Goal: Transaction & Acquisition: Purchase product/service

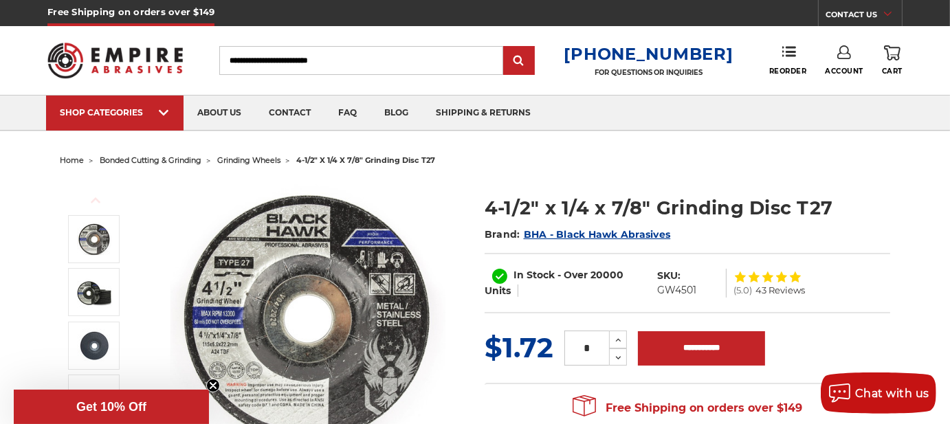
click at [496, 173] on div "Previous Next Brand: )" at bounding box center [474, 326] width 849 height 313
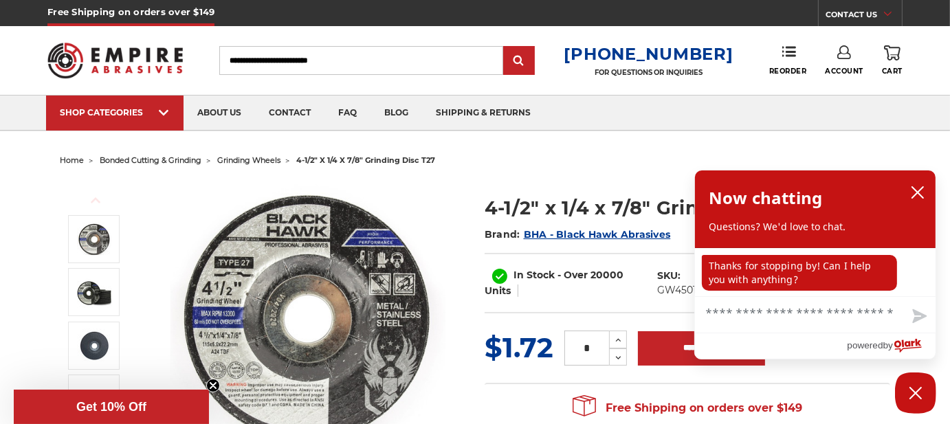
scroll to position [69, 0]
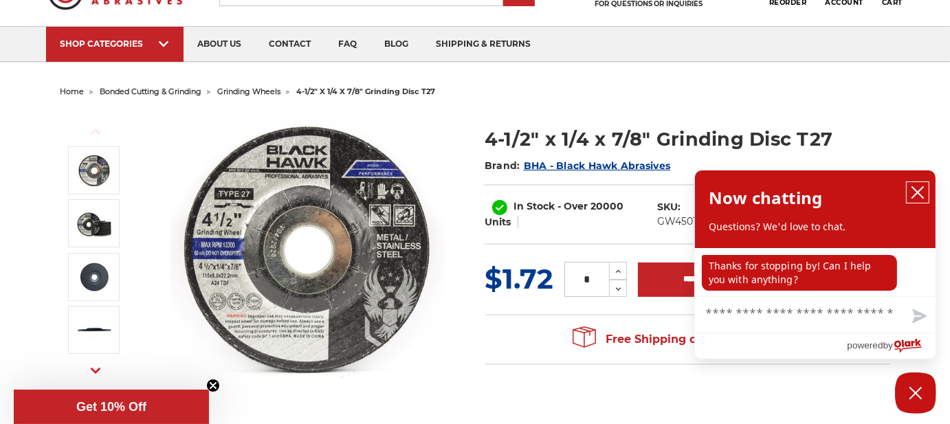
click at [919, 191] on icon "close chatbox" at bounding box center [918, 193] width 14 height 14
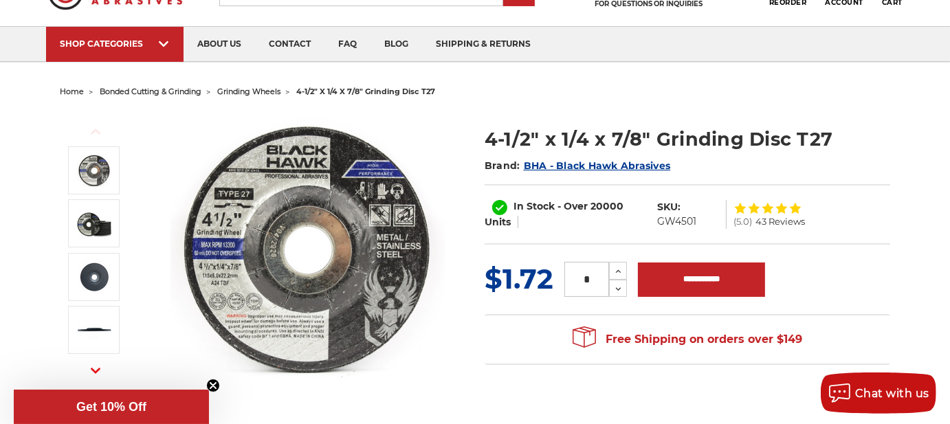
drag, startPoint x: 578, startPoint y: 275, endPoint x: 593, endPoint y: 277, distance: 14.6
click at [593, 277] on input "*" at bounding box center [586, 279] width 45 height 35
click at [494, 324] on div "Free Shipping on orders over $149 Congratulations! Your order qualifies for FRE…" at bounding box center [688, 339] width 406 height 51
drag, startPoint x: 580, startPoint y: 279, endPoint x: 590, endPoint y: 278, distance: 10.3
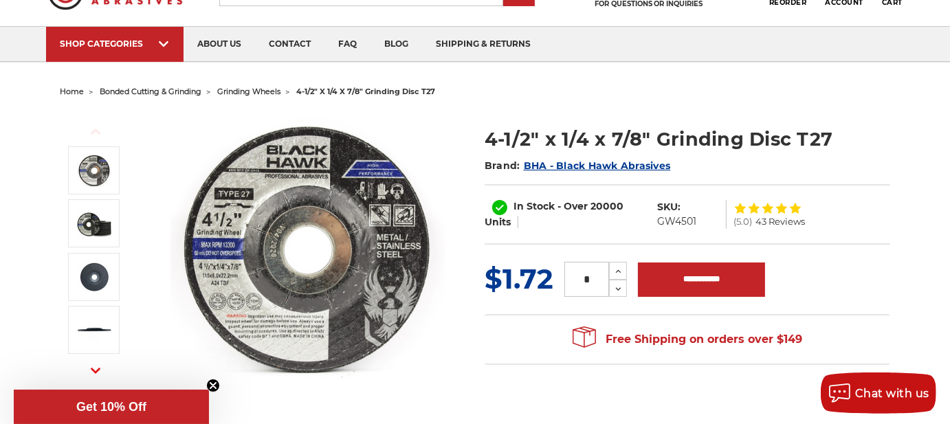
click at [590, 278] on input "*" at bounding box center [586, 279] width 45 height 35
type input "**"
click at [543, 250] on div "4-1/2" x 1/4 x 7/8" Grinding Disc T27 Brand: BHA - Black Hawk Abrasives In Stoc…" at bounding box center [688, 192] width 406 height 133
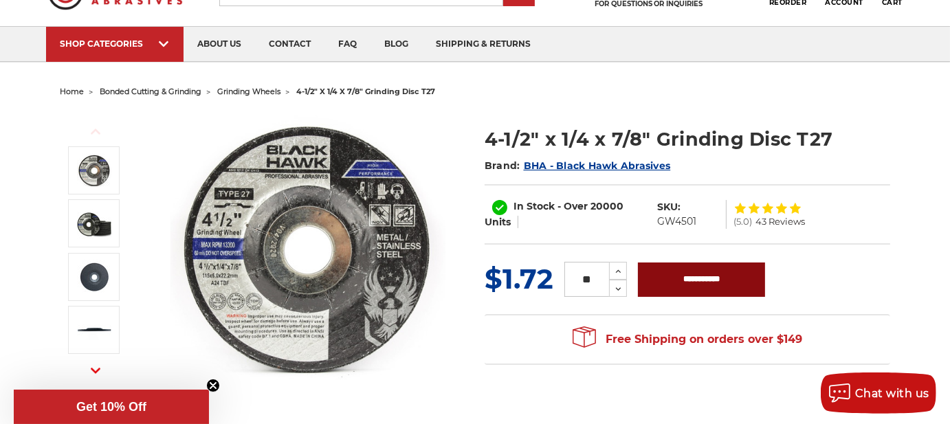
click at [712, 275] on input "**********" at bounding box center [701, 280] width 127 height 34
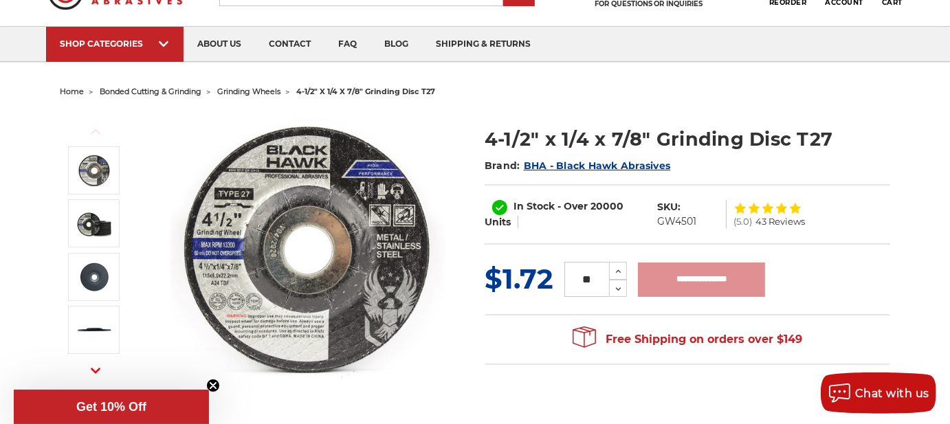
type input "**********"
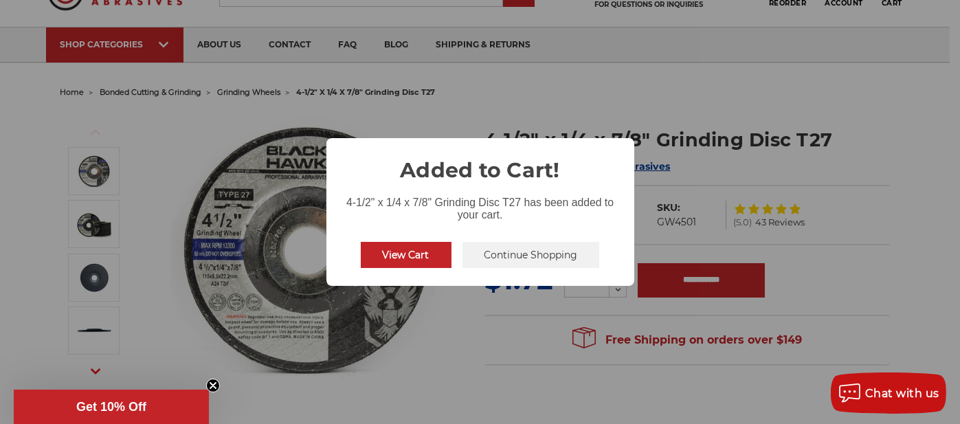
click at [389, 256] on button "View Cart" at bounding box center [406, 255] width 91 height 26
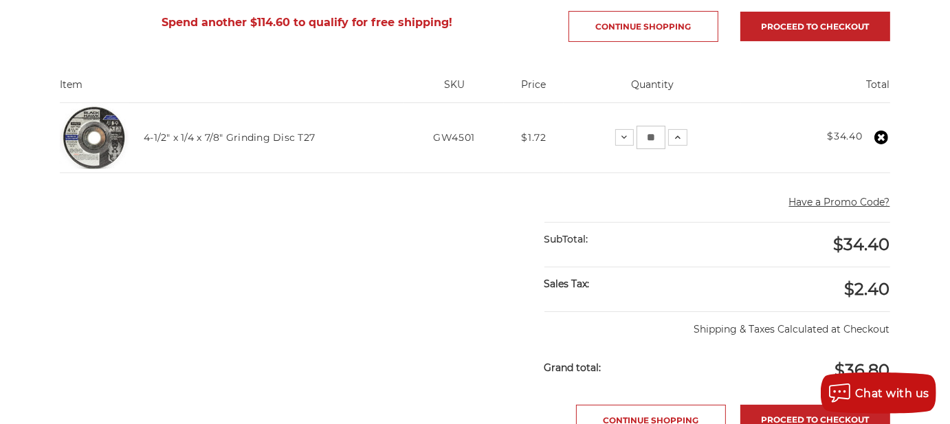
scroll to position [206, 0]
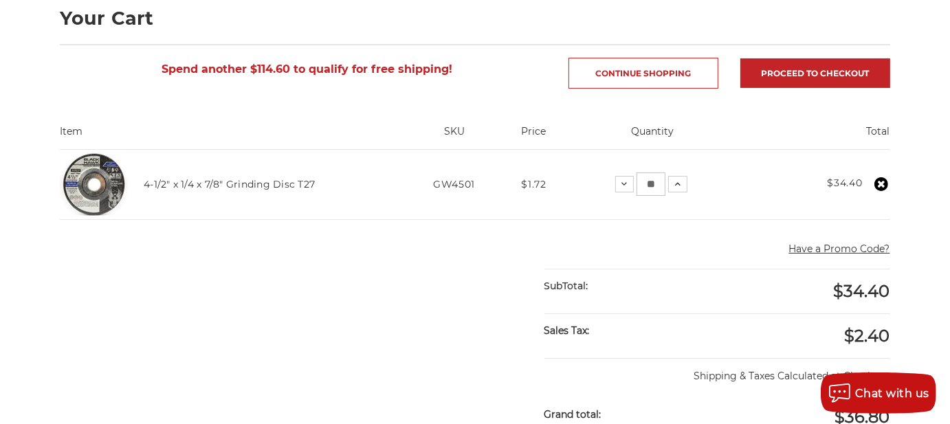
drag, startPoint x: 644, startPoint y: 181, endPoint x: 654, endPoint y: 183, distance: 10.5
click at [654, 183] on input "**" at bounding box center [651, 184] width 29 height 23
type input "**"
click at [639, 250] on div "Have a Promo Code? Cancel" at bounding box center [717, 251] width 346 height 34
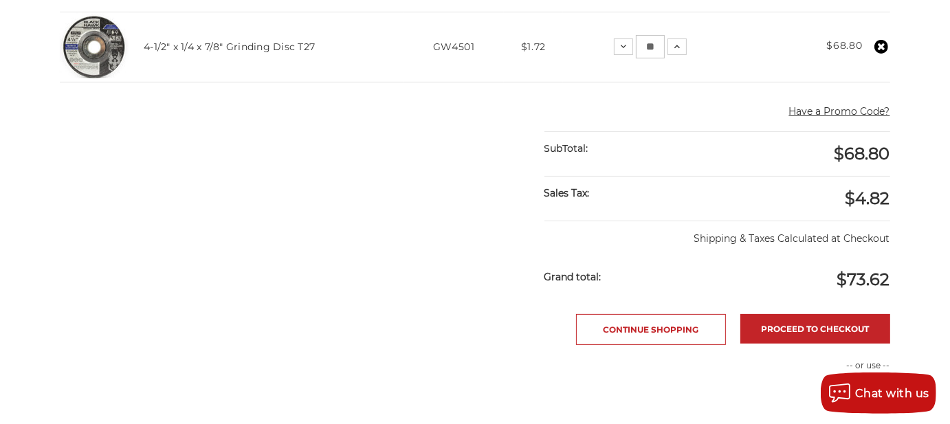
scroll to position [412, 0]
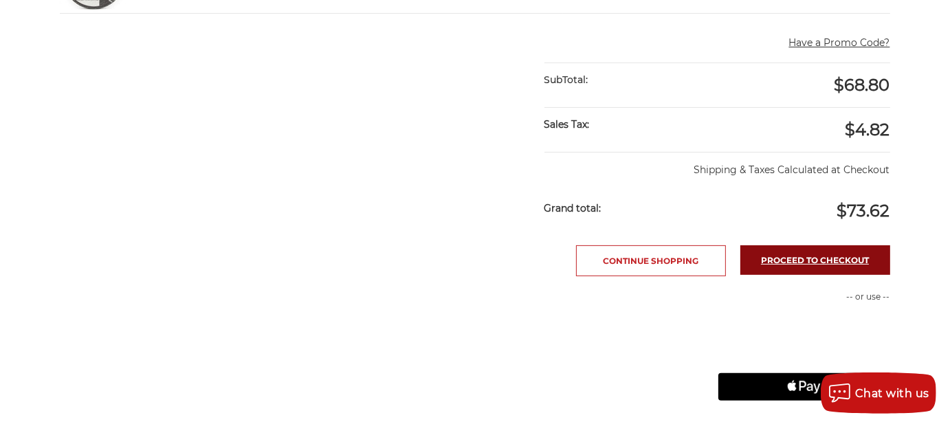
click at [779, 261] on link "Proceed to checkout" at bounding box center [815, 260] width 150 height 30
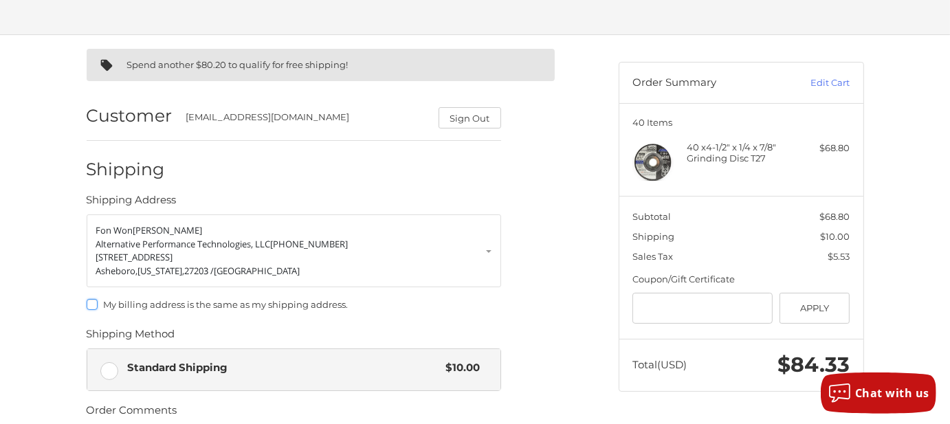
scroll to position [135, 0]
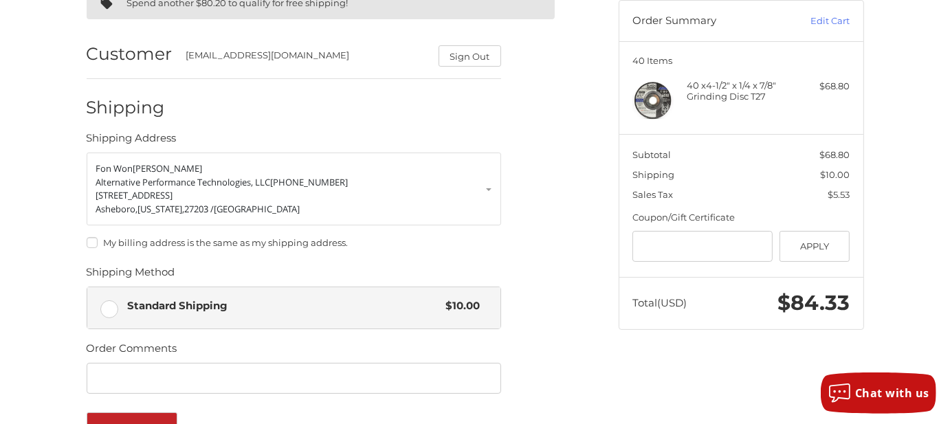
click at [89, 243] on label "My billing address is the same as my shipping address." at bounding box center [294, 242] width 415 height 11
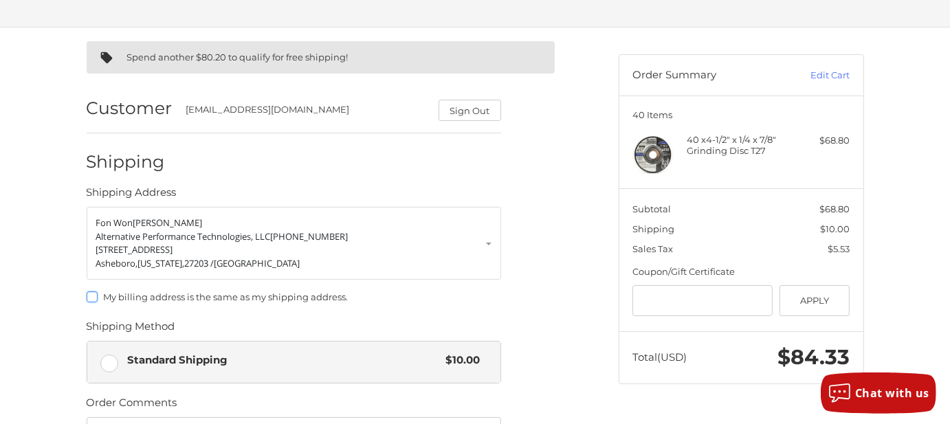
scroll to position [80, 0]
click at [94, 294] on label "My billing address is the same as my shipping address." at bounding box center [294, 297] width 415 height 11
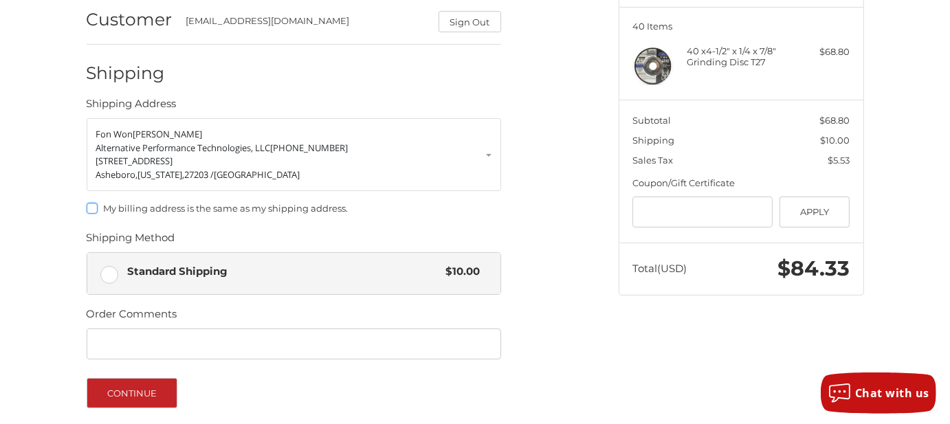
scroll to position [11, 0]
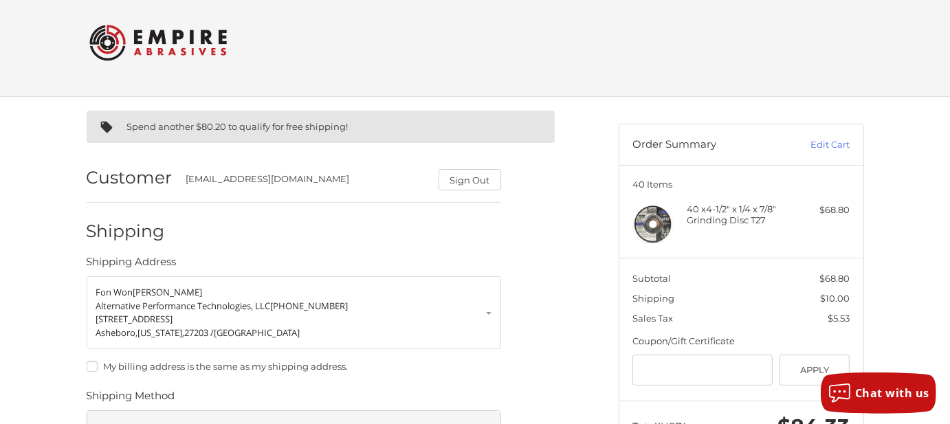
click at [540, 283] on ol "Customer fonwondavis.apt@gmail.com Sign Out Shipping Shipping Address Fon Won D…" at bounding box center [321, 418] width 468 height 538
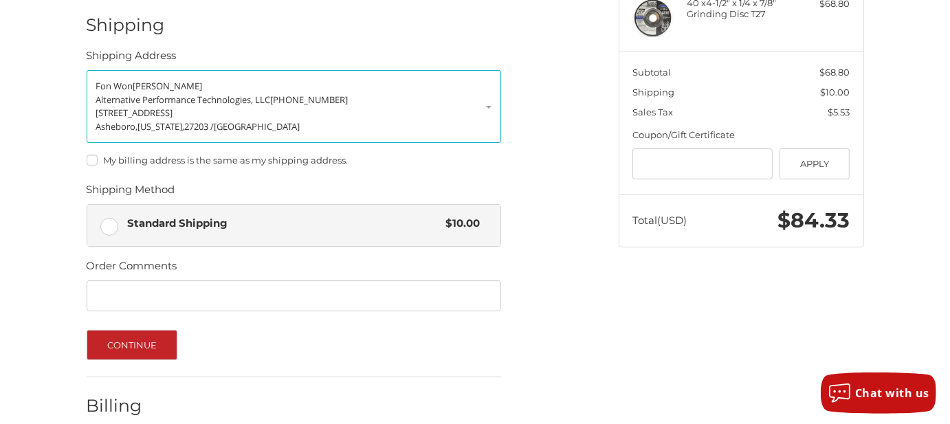
scroll to position [286, 0]
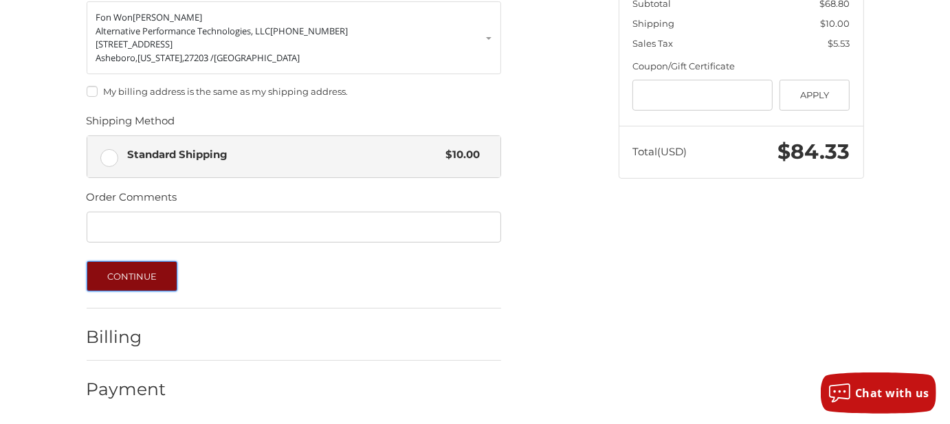
click at [157, 278] on button "Continue" at bounding box center [132, 276] width 91 height 30
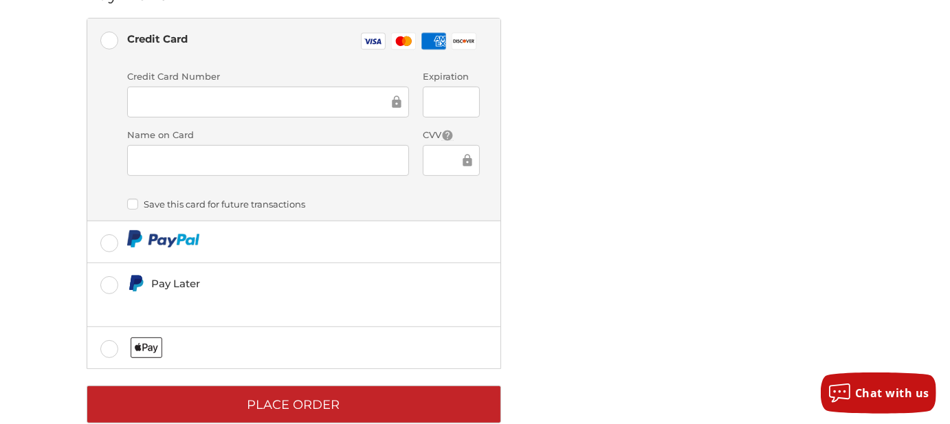
scroll to position [411, 0]
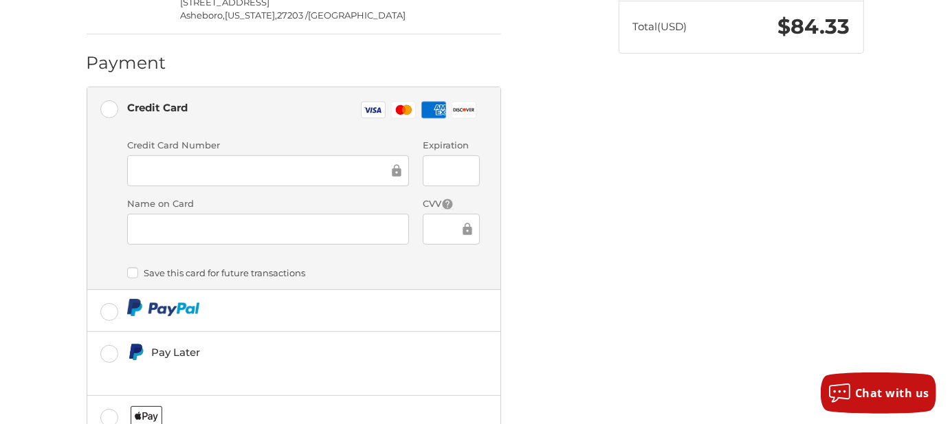
click at [271, 155] on div at bounding box center [268, 170] width 282 height 31
click at [135, 267] on label "Save this card for future transactions" at bounding box center [303, 272] width 353 height 11
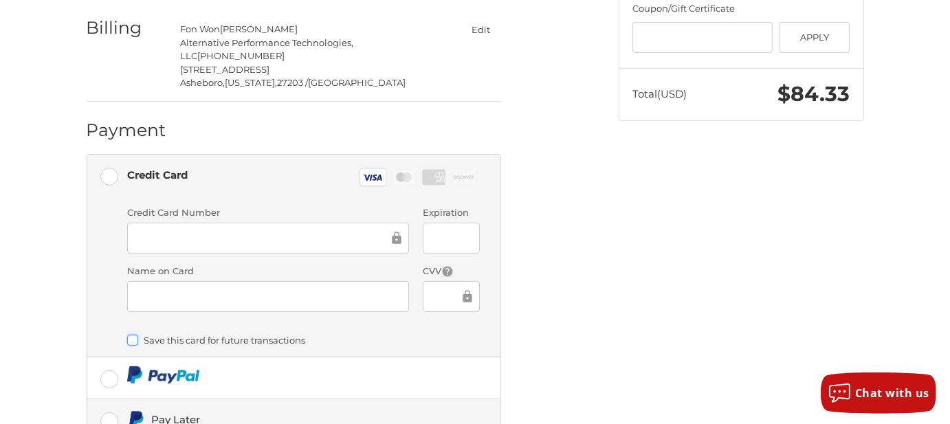
scroll to position [480, 0]
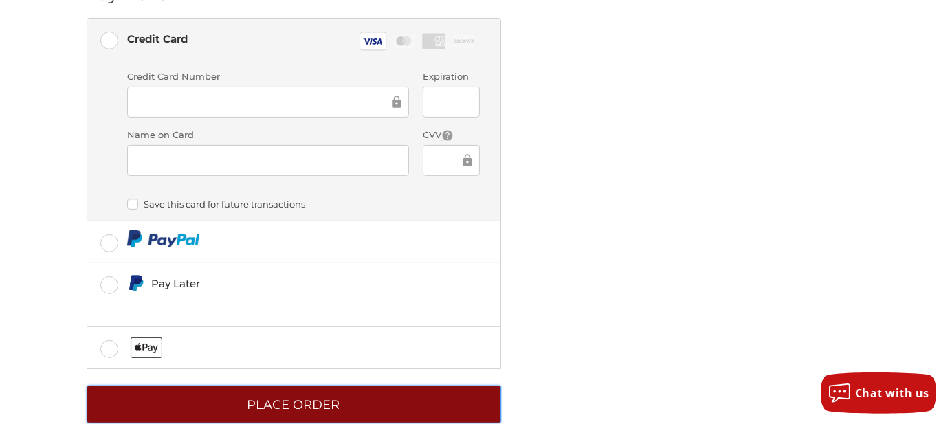
click at [328, 391] on button "Place Order" at bounding box center [294, 405] width 415 height 38
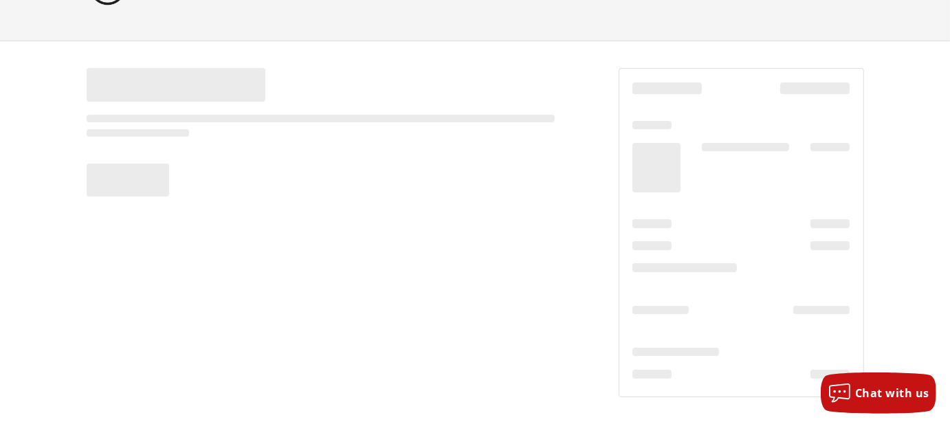
scroll to position [67, 0]
